Goal: Task Accomplishment & Management: Complete application form

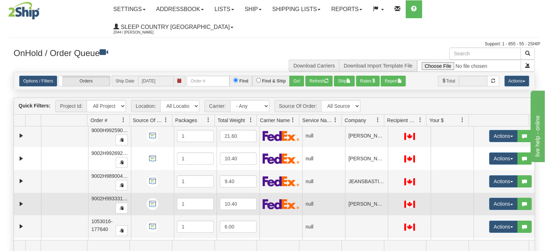
scroll to position [67, 0]
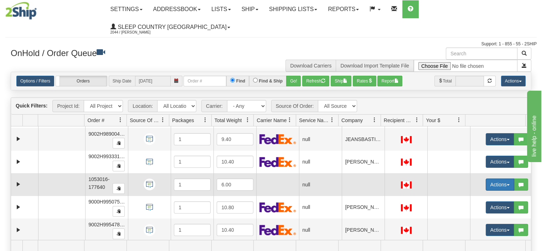
click at [486, 178] on button "Actions" at bounding box center [500, 184] width 29 height 12
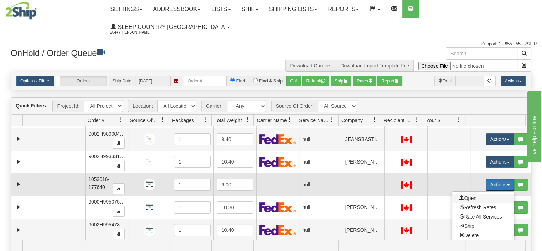
click at [471, 195] on span "Open" at bounding box center [468, 198] width 17 height 6
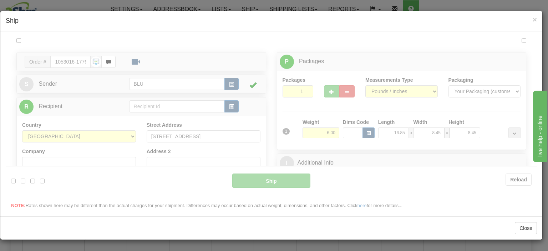
scroll to position [0, 0]
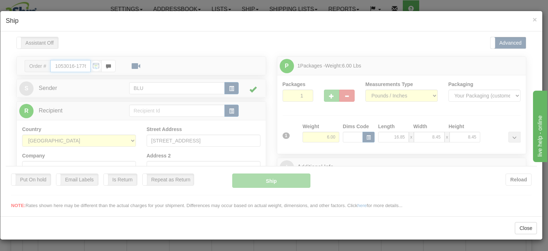
type input "12:39"
type input "16:00"
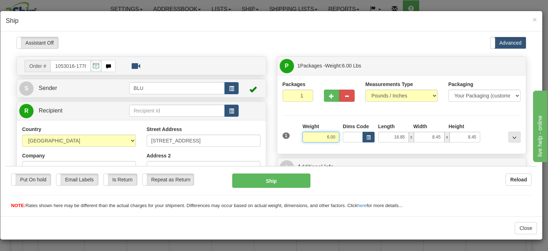
drag, startPoint x: 310, startPoint y: 137, endPoint x: 352, endPoint y: 140, distance: 41.5
click at [352, 140] on div "1 Weight 6.00 Dims Code x x" at bounding box center [402, 134] width 242 height 25
type input "5.00"
click at [386, 135] on input "16.85" at bounding box center [393, 136] width 31 height 11
drag, startPoint x: 386, startPoint y: 136, endPoint x: 411, endPoint y: 137, distance: 25.7
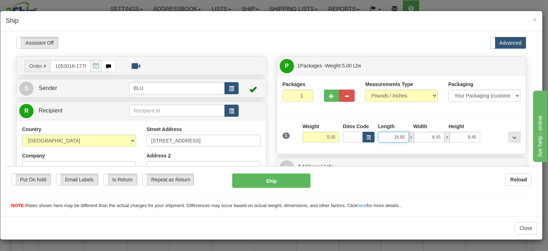
click at [412, 136] on div "16.85 x 8.45 x 8.45" at bounding box center [429, 136] width 102 height 11
type input "8.00"
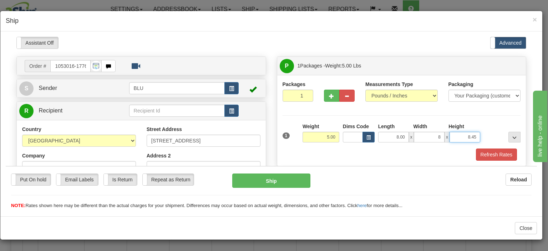
type input "8.00"
type input "16.00"
click at [485, 123] on div at bounding box center [502, 132] width 40 height 20
click at [486, 151] on button "Refresh Rates" at bounding box center [496, 154] width 41 height 12
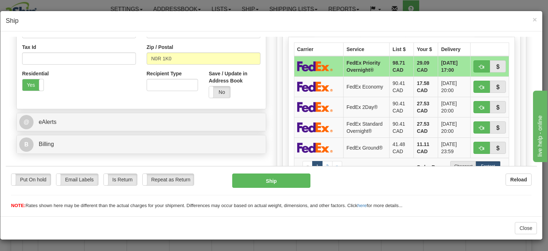
scroll to position [285, 0]
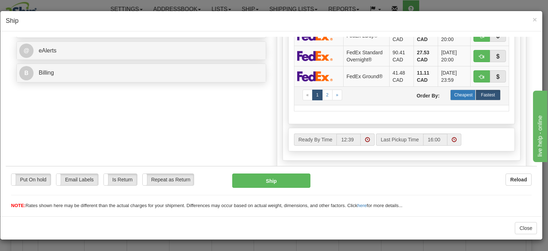
click at [456, 92] on label "Cheapest" at bounding box center [462, 94] width 25 height 11
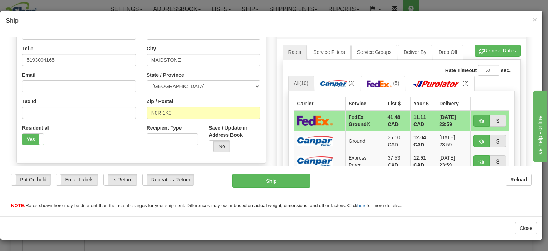
scroll to position [143, 0]
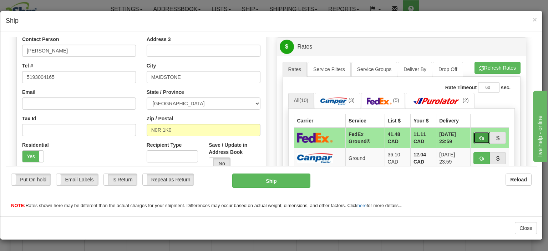
click at [479, 136] on span "button" at bounding box center [481, 138] width 5 height 5
type input "92"
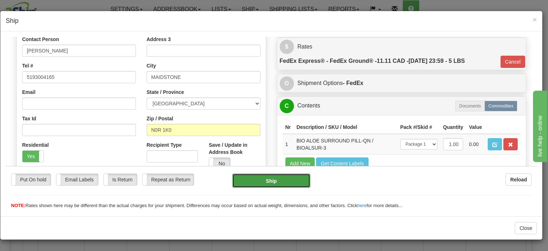
click at [270, 182] on button "Ship" at bounding box center [271, 180] width 78 height 14
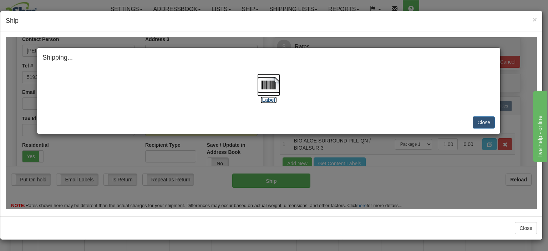
click at [275, 89] on img at bounding box center [268, 84] width 23 height 23
click at [483, 123] on button "Close" at bounding box center [484, 122] width 22 height 12
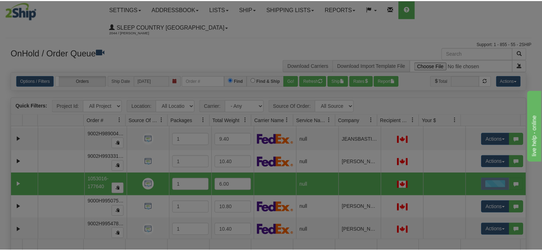
scroll to position [0, 0]
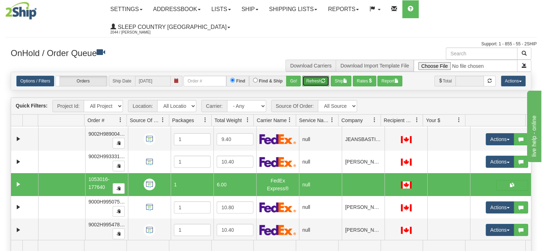
click at [318, 76] on button "Refresh" at bounding box center [315, 81] width 27 height 11
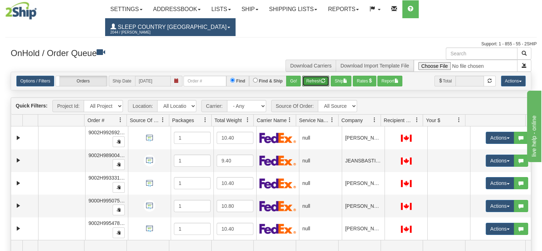
scroll to position [44, 0]
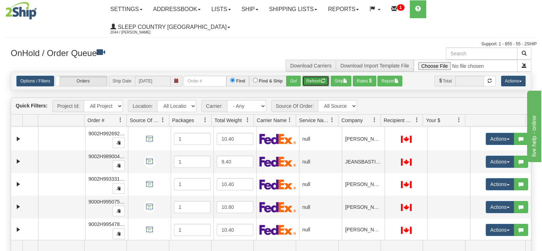
click at [309, 76] on button "Refresh" at bounding box center [315, 81] width 27 height 11
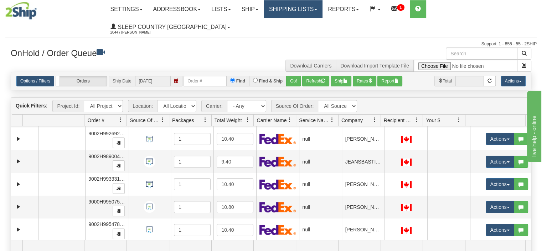
click at [316, 12] on link "Shipping lists" at bounding box center [293, 9] width 59 height 18
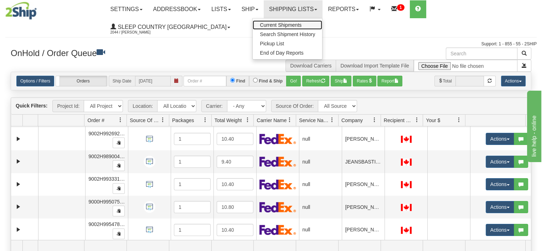
click at [302, 25] on span "Current Shipments" at bounding box center [281, 25] width 42 height 6
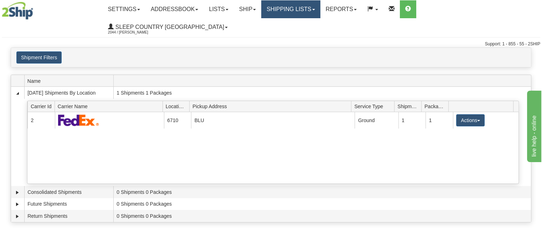
click at [312, 13] on link "Shipping lists" at bounding box center [290, 9] width 59 height 18
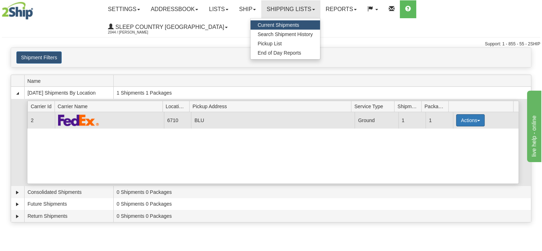
click at [475, 114] on button "Actions" at bounding box center [470, 120] width 29 height 12
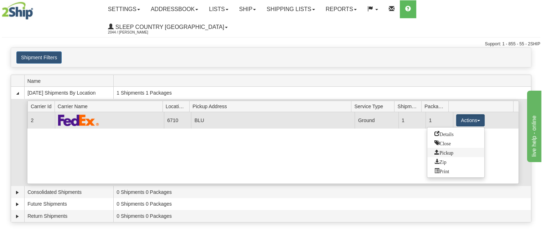
click at [463, 148] on link "Pickup" at bounding box center [456, 152] width 57 height 9
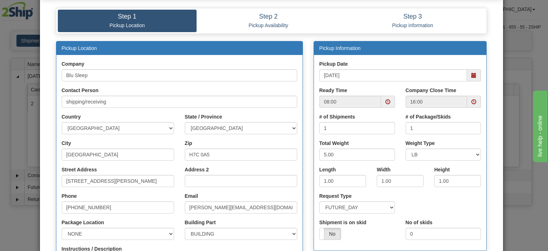
scroll to position [71, 0]
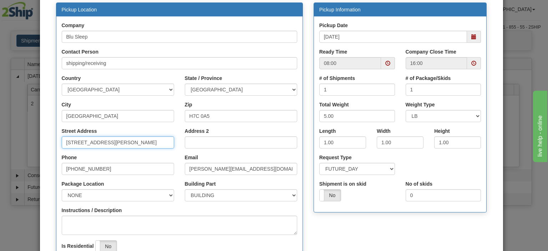
drag, startPoint x: 134, startPoint y: 142, endPoint x: 24, endPoint y: 142, distance: 110.9
click at [24, 142] on div "× Request Pickup for Carrier 2 - FedEx Express® Step 1 Pickup Location Step 2 P…" at bounding box center [274, 125] width 548 height 251
type input "3424 boul. Industriel"
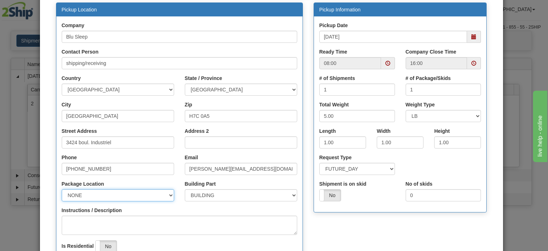
click at [92, 192] on select "NONE FRONT REAR SIDE" at bounding box center [118, 195] width 112 height 12
select select "2"
click at [62, 189] on select "NONE FRONT REAR SIDE" at bounding box center [118, 195] width 112 height 12
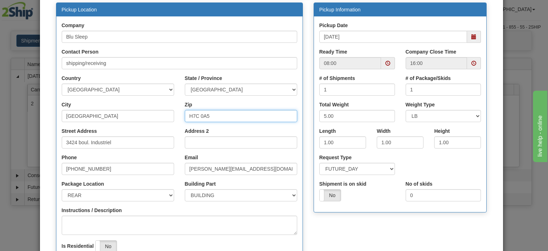
drag, startPoint x: 195, startPoint y: 115, endPoint x: 228, endPoint y: 115, distance: 33.2
click at [228, 114] on input "H7C 0A5" at bounding box center [241, 116] width 112 height 12
type input "H7L 4R9"
click at [475, 62] on span at bounding box center [474, 63] width 14 height 12
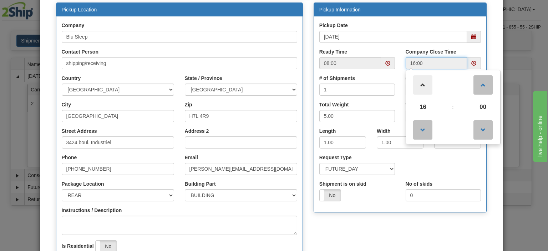
click at [422, 92] on span at bounding box center [422, 84] width 19 height 19
click at [421, 131] on span at bounding box center [422, 129] width 19 height 19
type input "15:00"
click at [396, 103] on div "Total Weight 5.00" at bounding box center [357, 114] width 86 height 26
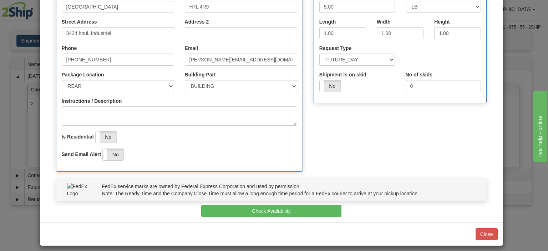
scroll to position [185, 0]
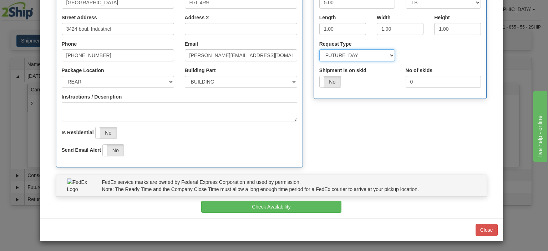
click at [337, 59] on select "SAME_DAY FUTURE_DAY" at bounding box center [357, 55] width 76 height 12
select select "0"
click at [319, 49] on select "SAME_DAY FUTURE_DAY" at bounding box center [357, 55] width 76 height 12
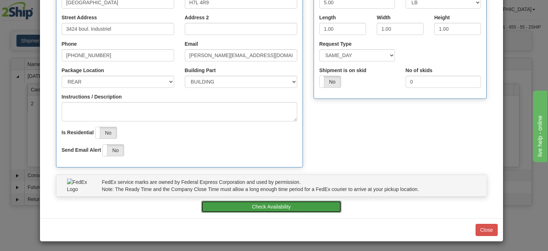
click at [292, 208] on button "Check Availability" at bounding box center [271, 206] width 140 height 12
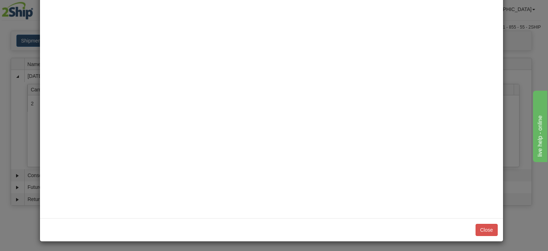
scroll to position [0, 0]
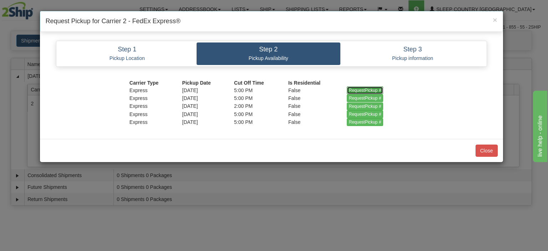
click at [351, 91] on input "RequestPickup #" at bounding box center [365, 90] width 37 height 8
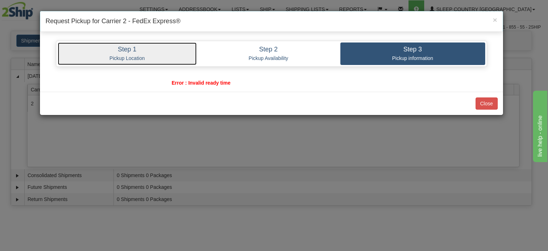
click at [151, 56] on p "Pickup Location" at bounding box center [127, 58] width 128 height 6
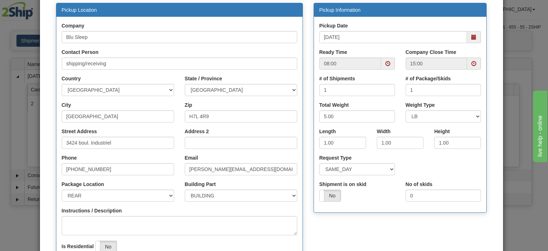
scroll to position [71, 0]
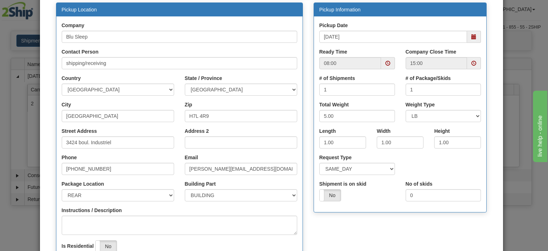
click at [385, 61] on span at bounding box center [387, 63] width 5 height 5
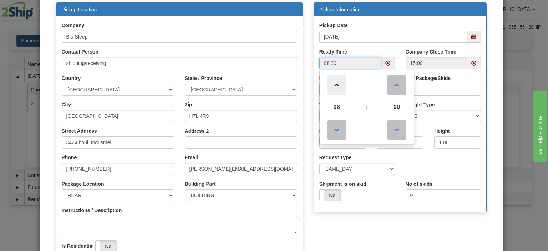
click at [335, 85] on span at bounding box center [336, 84] width 19 height 19
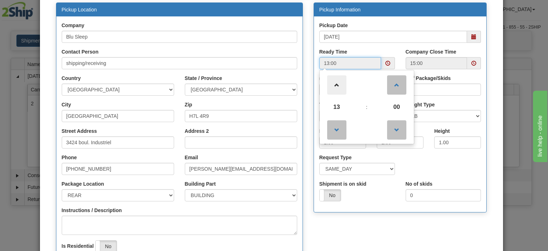
click at [335, 85] on span at bounding box center [336, 84] width 19 height 19
click at [337, 123] on span at bounding box center [336, 129] width 19 height 19
click at [333, 88] on span at bounding box center [336, 84] width 19 height 19
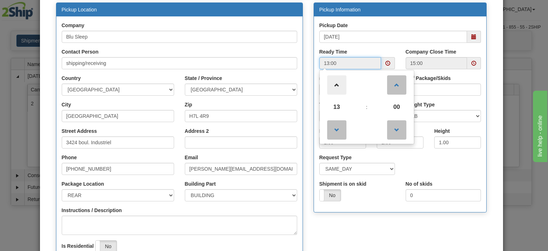
type input "14:00"
click at [397, 45] on div "Pickup Date [DATE]" at bounding box center [400, 35] width 173 height 26
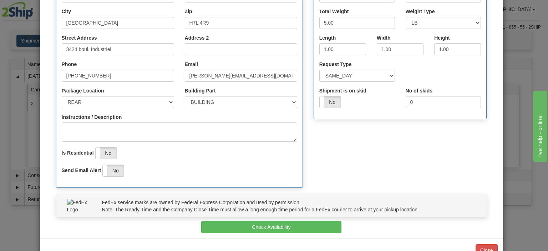
scroll to position [178, 0]
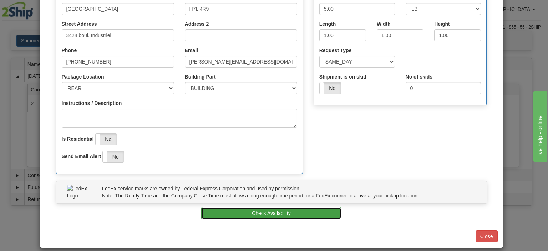
click at [318, 213] on button "Check Availability" at bounding box center [271, 213] width 140 height 12
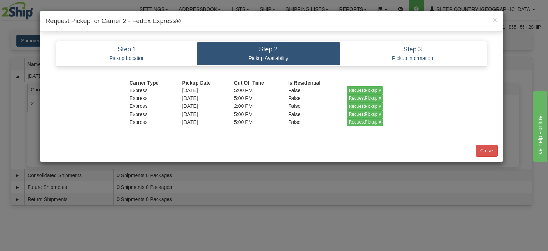
scroll to position [0, 0]
click at [363, 88] on input "RequestPickup #" at bounding box center [365, 90] width 37 height 8
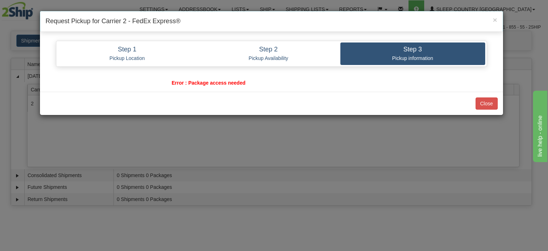
click at [196, 81] on span "Error : Package access needed" at bounding box center [209, 83] width 74 height 6
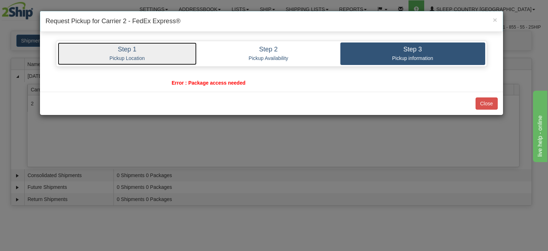
click at [128, 54] on link "Step 1 Pickup Location" at bounding box center [127, 53] width 139 height 22
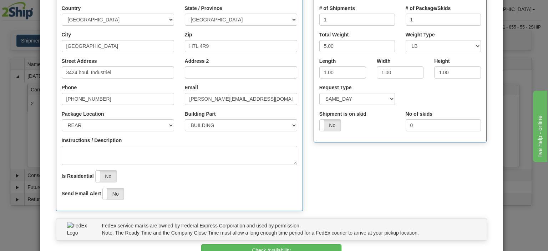
scroll to position [143, 0]
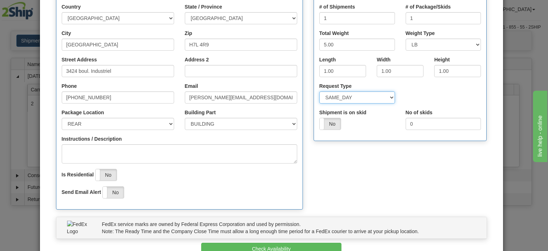
click at [354, 98] on select "SAME_DAY FUTURE_DAY" at bounding box center [357, 97] width 76 height 12
select select "1"
click at [319, 91] on select "SAME_DAY FUTURE_DAY" at bounding box center [357, 97] width 76 height 12
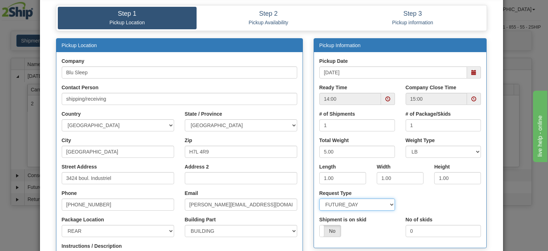
click at [381, 99] on span at bounding box center [388, 99] width 14 height 12
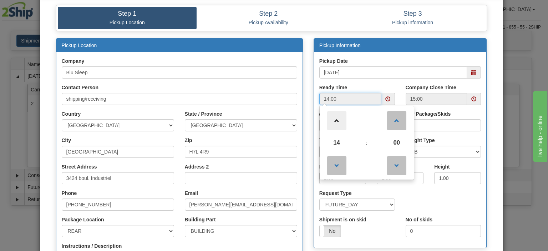
click at [334, 127] on span at bounding box center [336, 120] width 19 height 19
click at [337, 165] on span at bounding box center [336, 165] width 19 height 19
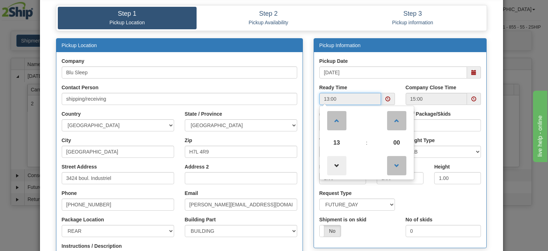
click at [337, 165] on span at bounding box center [336, 165] width 19 height 19
type input "12:00"
click at [471, 99] on span at bounding box center [473, 98] width 5 height 5
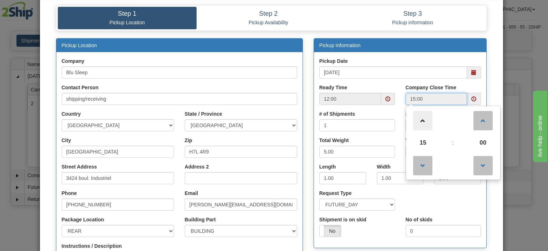
click at [420, 128] on span at bounding box center [422, 120] width 19 height 19
type input "16:00"
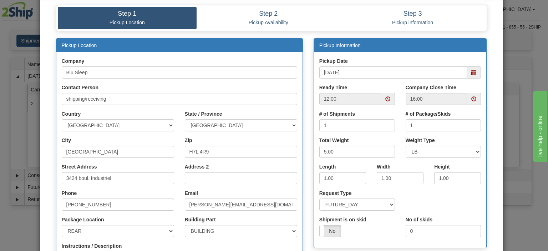
click at [390, 87] on div "Ready Time 12:00" at bounding box center [357, 94] width 76 height 21
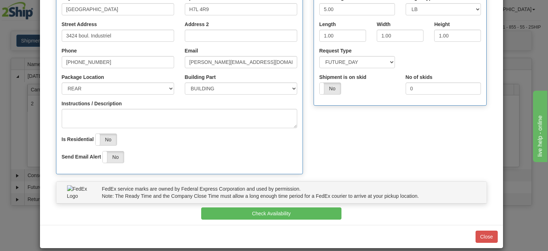
scroll to position [185, 0]
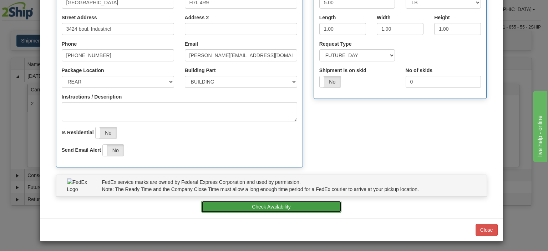
click at [270, 203] on button "Check Availability" at bounding box center [271, 206] width 140 height 12
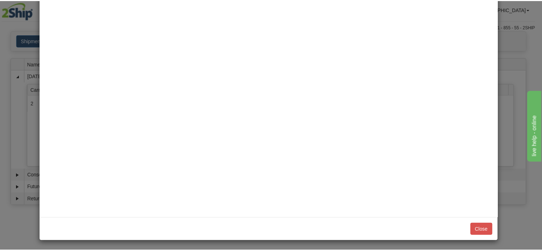
scroll to position [0, 0]
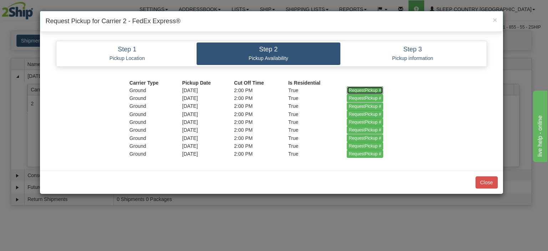
click at [357, 88] on input "RequestPickup #" at bounding box center [365, 90] width 37 height 8
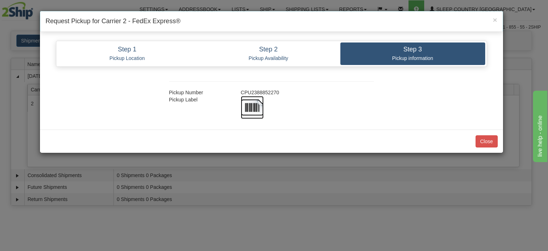
click at [257, 107] on img at bounding box center [252, 107] width 23 height 23
click at [475, 141] on button "Close" at bounding box center [486, 141] width 22 height 12
